Goal: Task Accomplishment & Management: Manage account settings

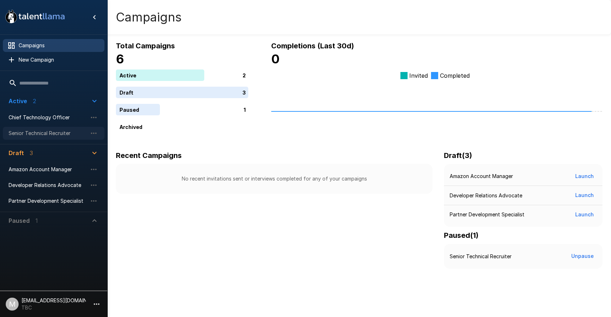
click at [41, 129] on span "Senior Technical Recruiter" at bounding box center [48, 132] width 79 height 7
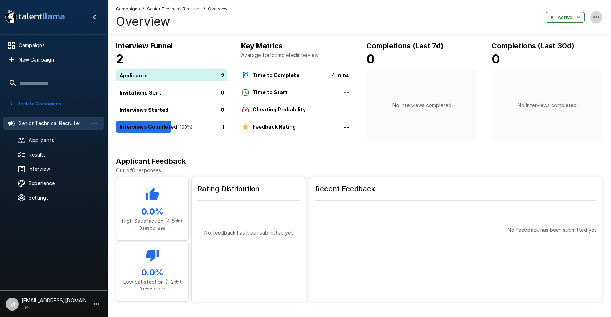
click at [593, 17] on icon "button" at bounding box center [596, 16] width 6 height 1
click at [444, 25] on div at bounding box center [305, 158] width 611 height 317
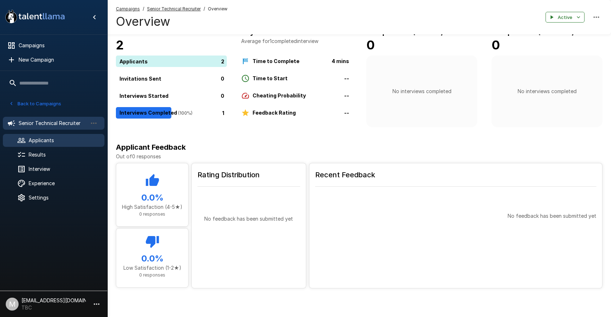
click at [43, 141] on span "Applicants" at bounding box center [64, 140] width 70 height 7
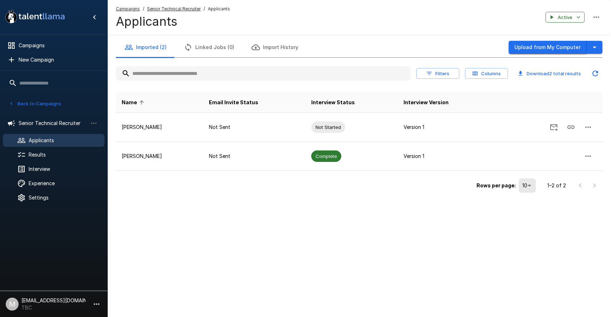
click at [552, 50] on button "Upload from My Computer" at bounding box center [548, 47] width 78 height 13
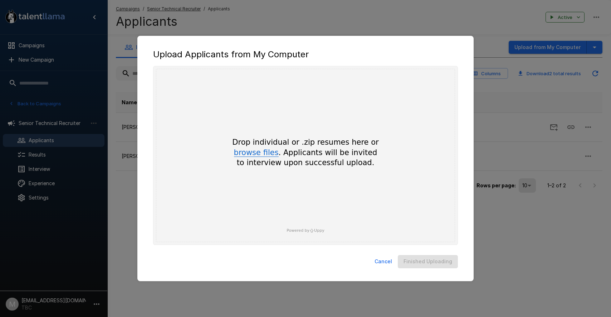
click at [258, 149] on button "browse files" at bounding box center [256, 153] width 45 height 8
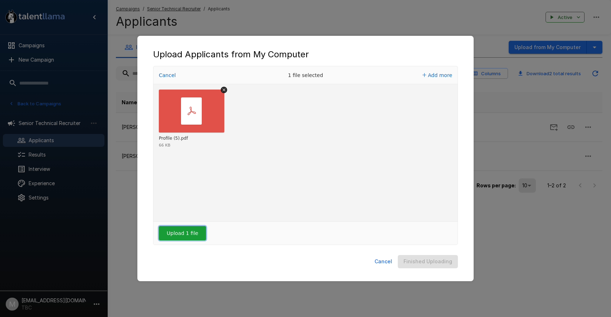
click at [183, 235] on button "Upload 1 file" at bounding box center [182, 233] width 47 height 14
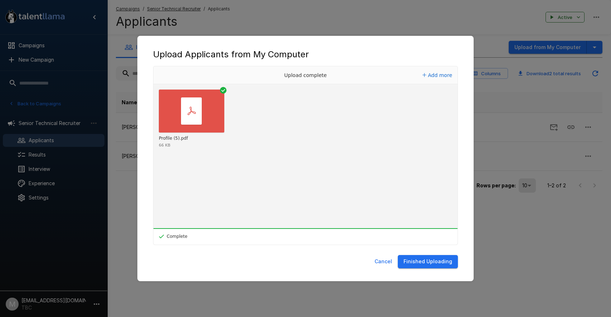
click at [436, 262] on button "Finished Uploading" at bounding box center [428, 261] width 60 height 13
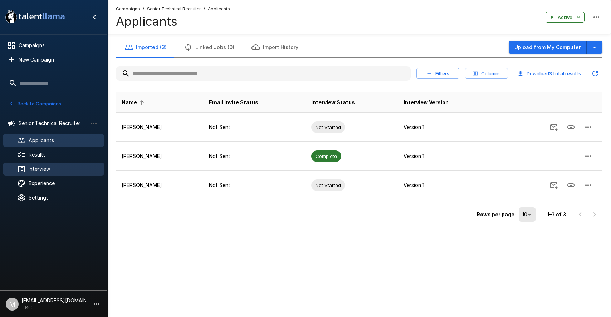
click at [59, 171] on span "Interview" at bounding box center [64, 168] width 70 height 7
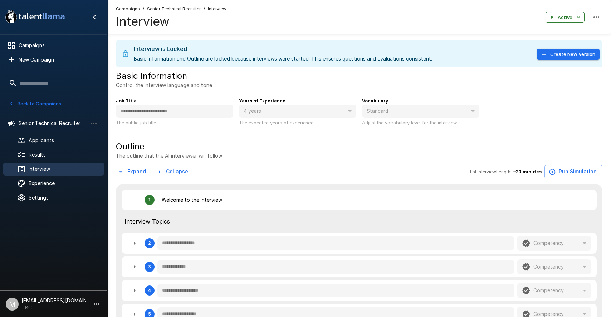
type textarea "*"
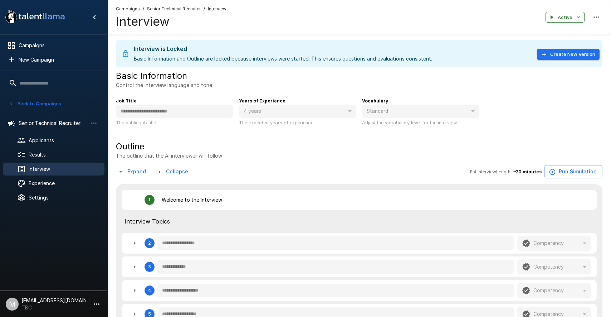
type textarea "*"
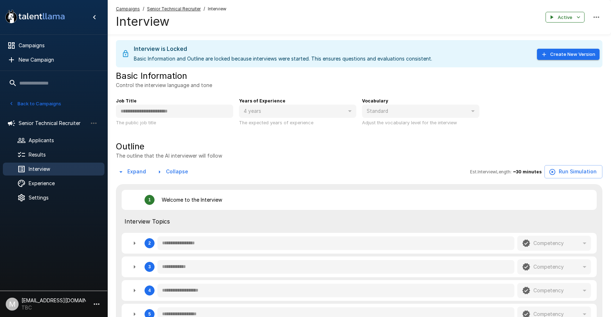
type textarea "*"
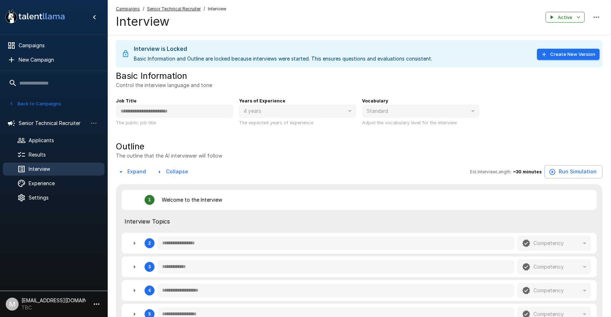
type textarea "*"
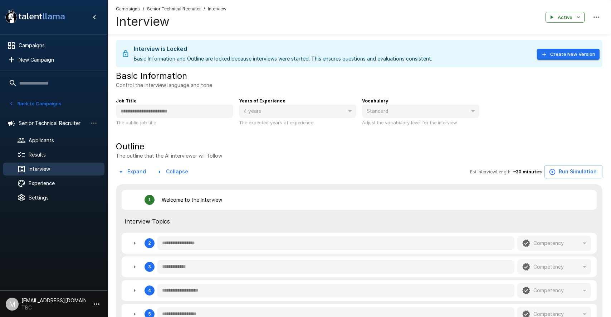
type textarea "*"
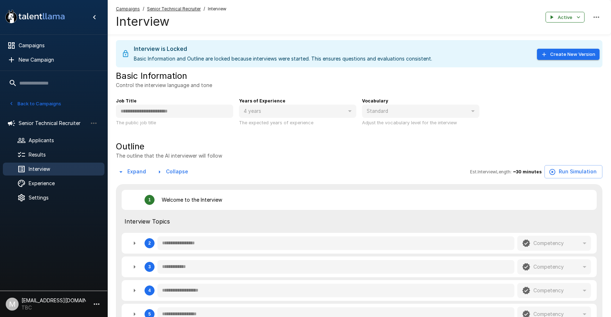
type textarea "*"
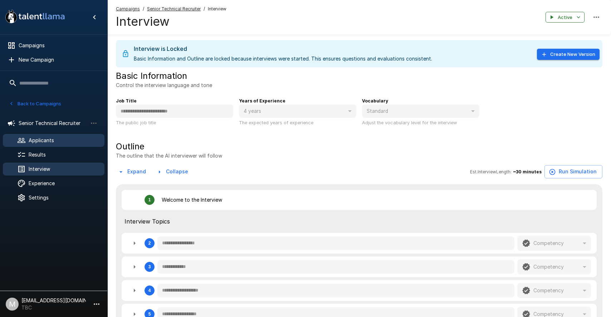
click at [46, 142] on span "Applicants" at bounding box center [64, 140] width 70 height 7
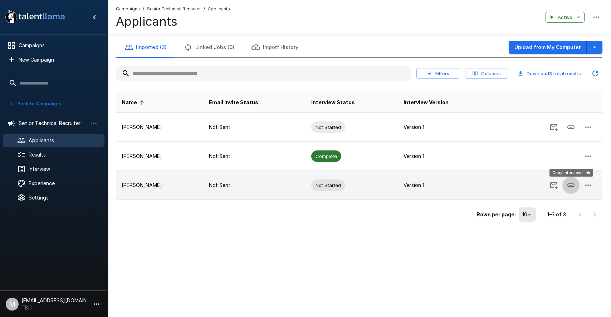
click at [570, 185] on icon "Copy Interview Link" at bounding box center [570, 185] width 9 height 9
click at [554, 184] on icon "Send Invitation" at bounding box center [554, 185] width 8 height 7
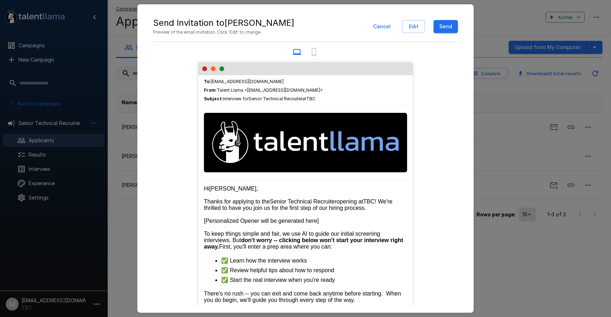
click at [276, 81] on span "To : swetstein@goodwinrecruiting.com" at bounding box center [305, 81] width 203 height 7
click at [417, 23] on button "Edit" at bounding box center [413, 26] width 23 height 13
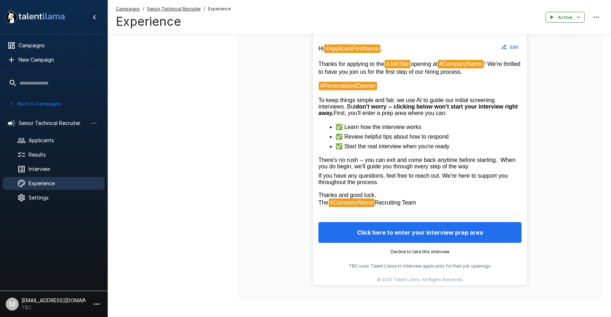
scroll to position [207, 0]
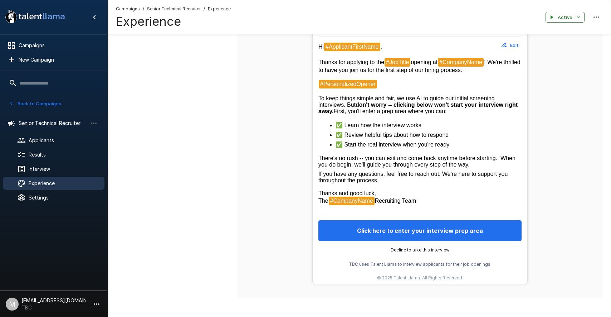
click at [398, 239] on button "Click here to enter your interview prep area" at bounding box center [419, 230] width 203 height 21
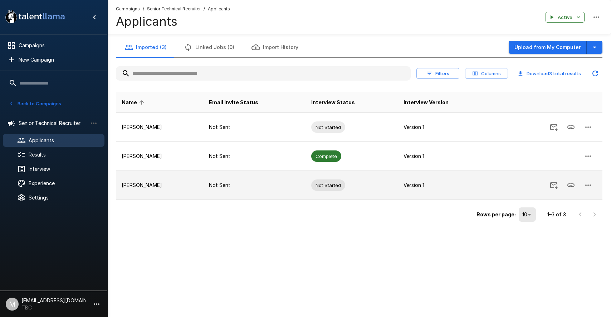
click at [554, 186] on icon "Send Invitation" at bounding box center [553, 185] width 9 height 9
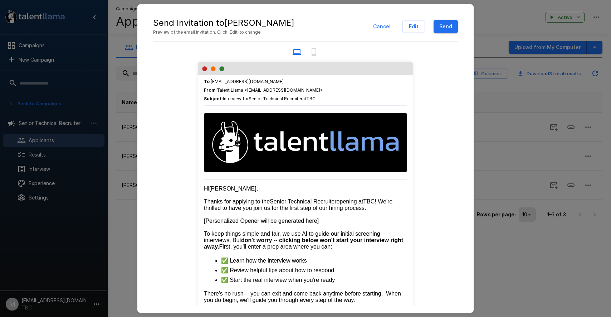
click at [446, 29] on button "Send" at bounding box center [445, 26] width 24 height 13
